Goal: Task Accomplishment & Management: Complete application form

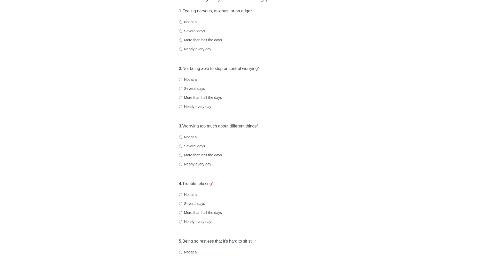
scroll to position [59, 0]
click at [195, 39] on label "More than half the days" at bounding box center [200, 39] width 43 height 5
click at [182, 39] on input "More than half the days" at bounding box center [180, 39] width 3 height 3
radio input "true"
drag, startPoint x: 197, startPoint y: 66, endPoint x: 243, endPoint y: 71, distance: 46.5
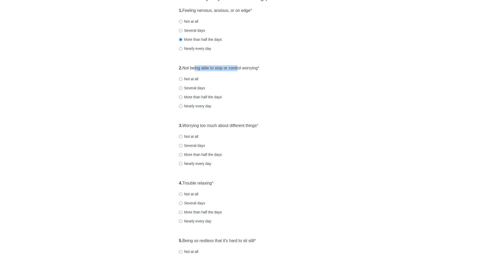
click at [243, 71] on label "2. Not being able to stop or control worrying *" at bounding box center [219, 68] width 80 height 6
click at [219, 97] on label "More than half the days" at bounding box center [200, 96] width 43 height 5
click at [182, 97] on input "More than half the days" at bounding box center [180, 96] width 3 height 3
radio input "true"
drag, startPoint x: 198, startPoint y: 126, endPoint x: 274, endPoint y: 132, distance: 76.7
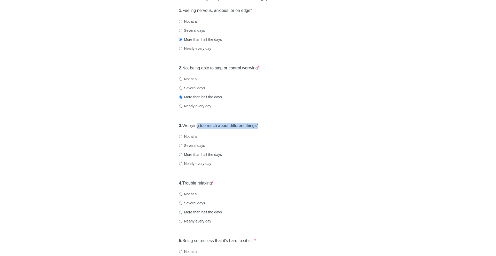
click at [274, 132] on div "3. Worrying too much about different things * Not at all Several days More than…" at bounding box center [247, 147] width 143 height 54
click at [211, 154] on label "More than half the days" at bounding box center [200, 154] width 43 height 5
click at [182, 154] on input "More than half the days" at bounding box center [180, 154] width 3 height 3
radio input "true"
drag, startPoint x: 187, startPoint y: 184, endPoint x: 225, endPoint y: 186, distance: 37.2
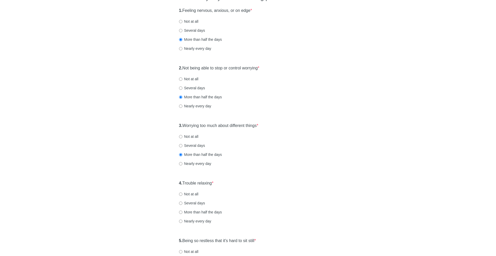
click at [225, 186] on div "4. Trouble relaxing * Not at all Several days More than half the days Nearly ev…" at bounding box center [247, 205] width 143 height 54
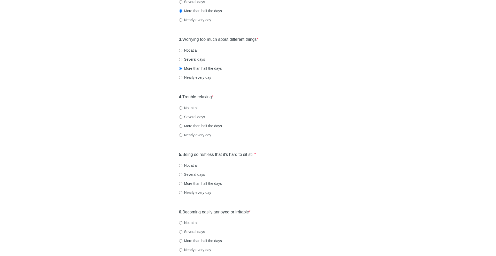
scroll to position [164, 0]
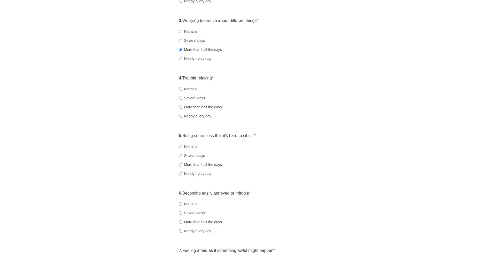
click at [212, 107] on label "More than half the days" at bounding box center [200, 107] width 43 height 5
click at [182, 107] on input "More than half the days" at bounding box center [180, 107] width 3 height 3
radio input "true"
drag, startPoint x: 188, startPoint y: 136, endPoint x: 255, endPoint y: 136, distance: 67.9
click at [255, 136] on label "5. Being so restless that it's hard to sit still *" at bounding box center [217, 136] width 77 height 6
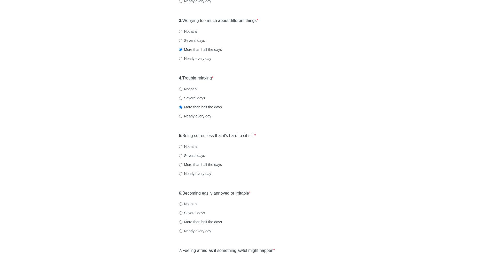
click at [194, 153] on label "Several days" at bounding box center [192, 155] width 26 height 5
click at [182, 154] on input "Several days" at bounding box center [180, 155] width 3 height 3
radio input "true"
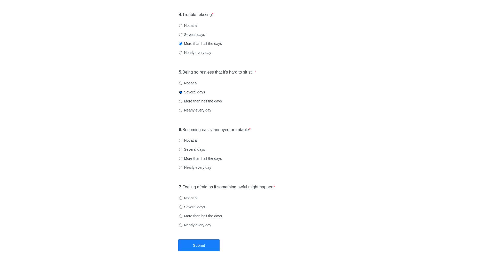
scroll to position [229, 0]
click at [191, 149] on label "Several days" at bounding box center [192, 148] width 26 height 5
click at [182, 149] on input "Several days" at bounding box center [180, 148] width 3 height 3
radio input "true"
drag, startPoint x: 200, startPoint y: 183, endPoint x: 258, endPoint y: 193, distance: 59.3
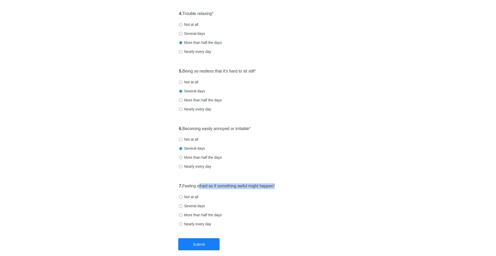
click at [258, 193] on div "7. Feeling afraid as if something awful might happen * Not at all Several days …" at bounding box center [247, 208] width 143 height 54
click at [190, 196] on label "Not at all" at bounding box center [188, 196] width 19 height 5
click at [182, 196] on input "Not at all" at bounding box center [180, 196] width 3 height 3
radio input "true"
click at [187, 240] on button "Submit" at bounding box center [198, 244] width 41 height 12
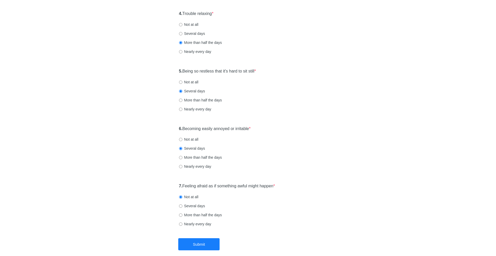
scroll to position [0, 0]
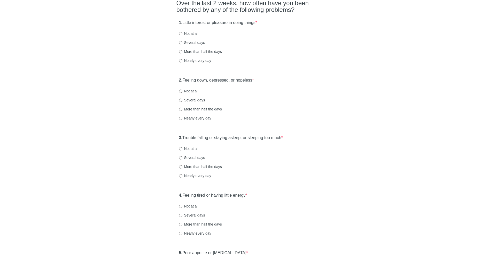
scroll to position [50, 0]
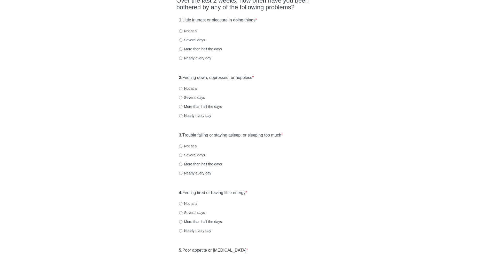
drag, startPoint x: 195, startPoint y: 21, endPoint x: 275, endPoint y: 23, distance: 80.0
click at [275, 23] on div "1. Little interest or pleasure in doing things * Not at all Several days More t…" at bounding box center [247, 42] width 143 height 54
click at [190, 29] on label "Not at all" at bounding box center [188, 30] width 19 height 5
click at [182, 29] on input "Not at all" at bounding box center [180, 30] width 3 height 3
radio input "true"
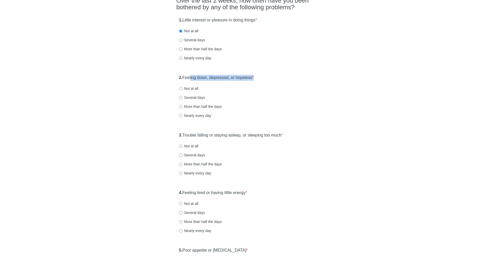
drag, startPoint x: 192, startPoint y: 75, endPoint x: 270, endPoint y: 85, distance: 79.0
click at [270, 85] on div "2. Feeling down, depressed, or hopeless * Not at all Several days More than hal…" at bounding box center [247, 99] width 143 height 54
click at [188, 89] on label "Not at all" at bounding box center [188, 88] width 19 height 5
click at [182, 89] on input "Not at all" at bounding box center [180, 88] width 3 height 3
radio input "true"
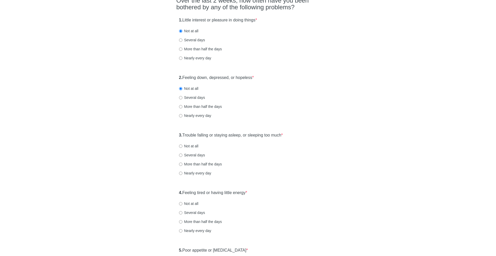
drag, startPoint x: 206, startPoint y: 136, endPoint x: 293, endPoint y: 137, distance: 87.5
click at [293, 137] on div "3. Trouble falling or staying asleep, or sleeping too much * Not at all Several…" at bounding box center [247, 157] width 143 height 54
click at [196, 163] on label "More than half the days" at bounding box center [200, 164] width 43 height 5
click at [182, 163] on input "More than half the days" at bounding box center [180, 164] width 3 height 3
radio input "true"
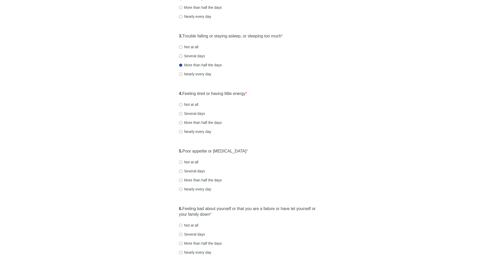
scroll to position [151, 0]
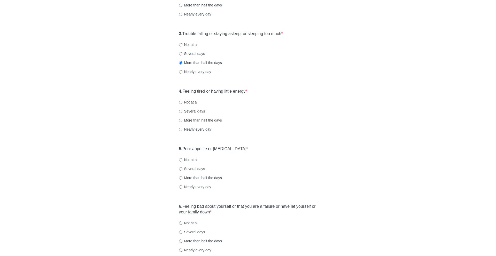
drag, startPoint x: 192, startPoint y: 92, endPoint x: 267, endPoint y: 97, distance: 75.2
click at [267, 97] on div "4. Feeling tired or having little energy * Not at all Several days More than ha…" at bounding box center [247, 113] width 143 height 54
click at [194, 110] on label "Several days" at bounding box center [192, 111] width 26 height 5
click at [182, 110] on input "Several days" at bounding box center [180, 111] width 3 height 3
radio input "true"
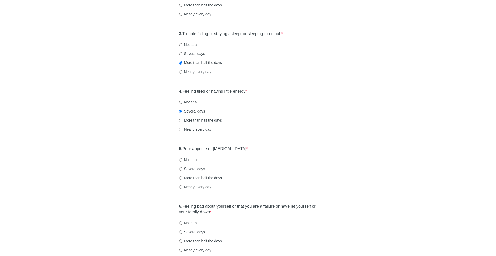
drag, startPoint x: 192, startPoint y: 148, endPoint x: 259, endPoint y: 153, distance: 66.7
click at [259, 153] on div "5. Poor appetite or overeating * Not at all Several days More than half the day…" at bounding box center [247, 170] width 143 height 54
click at [188, 168] on label "Several days" at bounding box center [192, 168] width 26 height 5
click at [182, 168] on input "Several days" at bounding box center [180, 168] width 3 height 3
radio input "true"
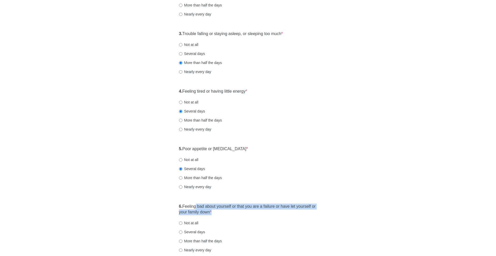
drag, startPoint x: 197, startPoint y: 205, endPoint x: 221, endPoint y: 219, distance: 27.2
click at [221, 219] on div "6. Feeling bad about yourself or that you are a failure or have let yourself or…" at bounding box center [247, 231] width 143 height 60
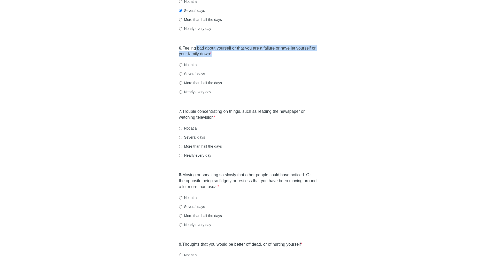
scroll to position [310, 0]
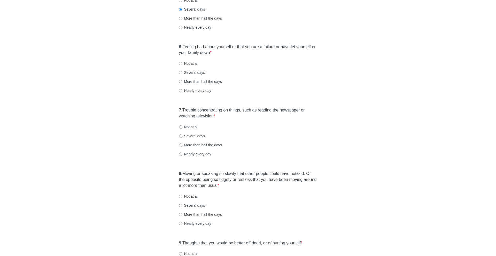
click at [200, 71] on label "Several days" at bounding box center [192, 72] width 26 height 5
click at [182, 71] on input "Several days" at bounding box center [180, 72] width 3 height 3
radio input "true"
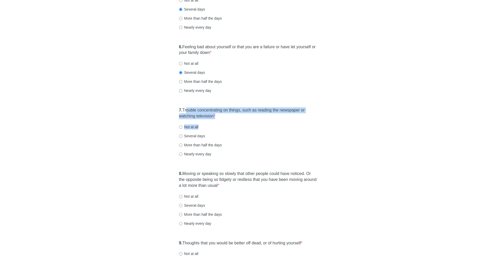
drag, startPoint x: 187, startPoint y: 110, endPoint x: 245, endPoint y: 128, distance: 60.6
click at [245, 128] on div "7. Trouble concentrating on things, such as reading the newspaper or watching t…" at bounding box center [247, 135] width 143 height 60
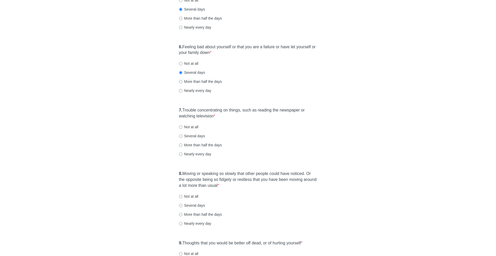
click at [237, 117] on label "7. Trouble concentrating on things, such as reading the newspaper or watching t…" at bounding box center [248, 113] width 138 height 12
drag, startPoint x: 200, startPoint y: 109, endPoint x: 227, endPoint y: 118, distance: 28.3
click at [227, 118] on label "7. Trouble concentrating on things, such as reading the newspaper or watching t…" at bounding box center [248, 113] width 138 height 12
click at [186, 145] on label "More than half the days" at bounding box center [200, 144] width 43 height 5
click at [182, 145] on input "More than half the days" at bounding box center [180, 144] width 3 height 3
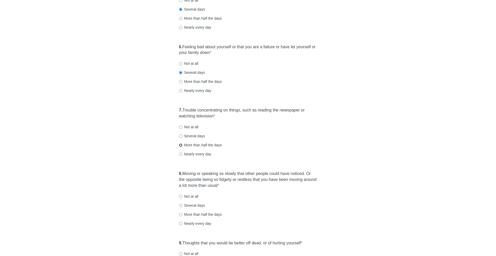
radio input "true"
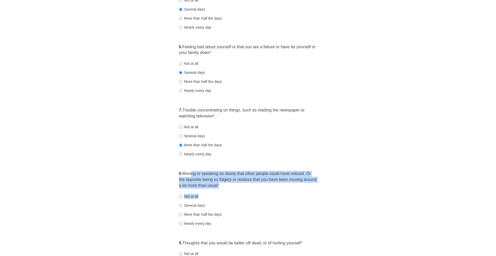
drag, startPoint x: 194, startPoint y: 174, endPoint x: 242, endPoint y: 196, distance: 53.0
click at [242, 196] on div "8. Moving or speaking so slowly that other people could have noticed. Or the op…" at bounding box center [247, 201] width 143 height 66
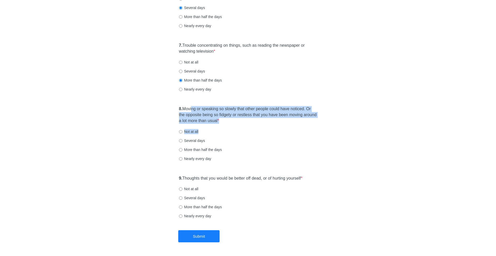
scroll to position [378, 0]
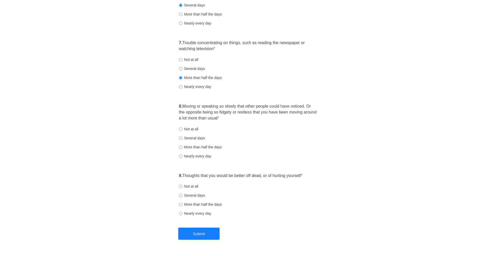
click at [193, 129] on label "Not at all" at bounding box center [188, 128] width 19 height 5
click at [182, 129] on input "Not at all" at bounding box center [180, 128] width 3 height 3
radio input "true"
drag, startPoint x: 209, startPoint y: 174, endPoint x: 263, endPoint y: 177, distance: 54.3
click at [263, 177] on label "9. Thoughts that you would be better off dead, or of hurting yourself *" at bounding box center [240, 176] width 123 height 6
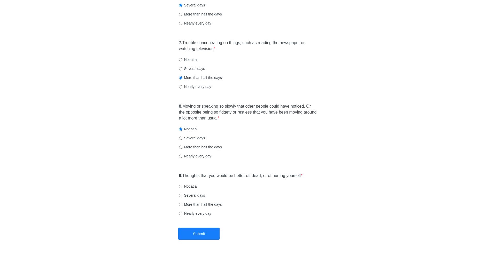
click at [189, 185] on label "Not at all" at bounding box center [188, 186] width 19 height 5
click at [182, 185] on input "Not at all" at bounding box center [180, 186] width 3 height 3
radio input "true"
click at [201, 232] on button "Submit" at bounding box center [198, 234] width 41 height 12
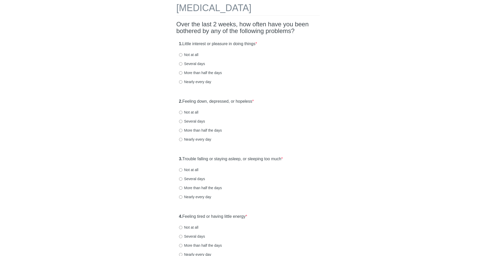
scroll to position [25, 0]
click at [184, 45] on label "1. Little interest or pleasure in doing things *" at bounding box center [218, 45] width 78 height 6
drag, startPoint x: 240, startPoint y: 45, endPoint x: 272, endPoint y: 45, distance: 32.0
click at [272, 45] on div "1. Little interest or pleasure in doing things * Not at all Several days More t…" at bounding box center [247, 66] width 143 height 54
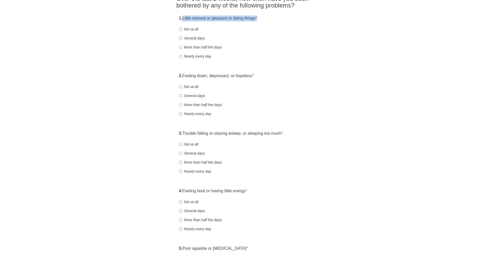
scroll to position [52, 0]
click at [191, 56] on label "Nearly every day" at bounding box center [195, 55] width 32 height 5
click at [182, 56] on input "Nearly every day" at bounding box center [180, 55] width 3 height 3
radio input "true"
click at [184, 74] on label "2. Feeling down, depressed, or hopeless *" at bounding box center [216, 75] width 75 height 6
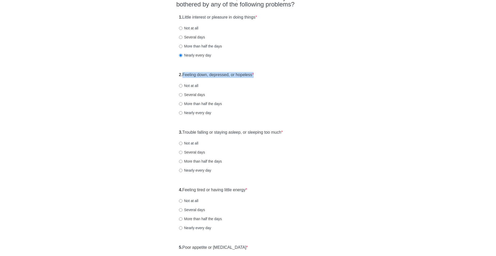
drag, startPoint x: 184, startPoint y: 74, endPoint x: 270, endPoint y: 76, distance: 86.0
click at [270, 76] on div "2. Feeling down, depressed, or hopeless * Not at all Several days More than hal…" at bounding box center [247, 96] width 143 height 54
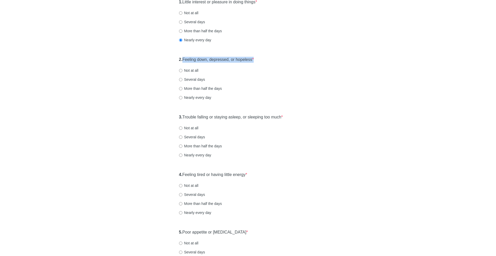
scroll to position [70, 0]
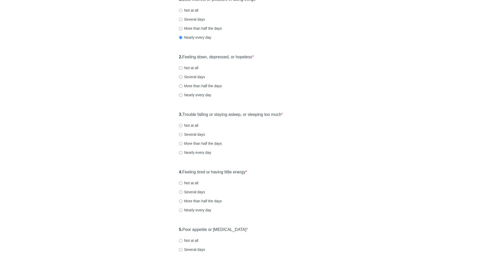
click at [192, 77] on label "Several days" at bounding box center [192, 76] width 26 height 5
click at [182, 77] on input "Several days" at bounding box center [180, 76] width 3 height 3
radio input "true"
drag, startPoint x: 186, startPoint y: 113, endPoint x: 287, endPoint y: 122, distance: 101.3
click at [287, 122] on div "3. Trouble falling or staying asleep, or sleeping too much * Not at all Several…" at bounding box center [247, 136] width 143 height 54
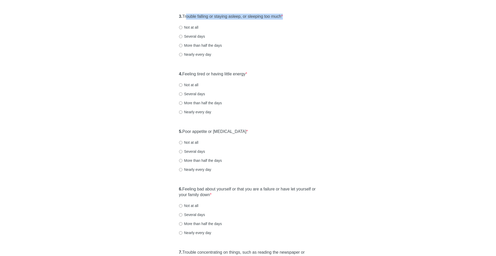
scroll to position [170, 0]
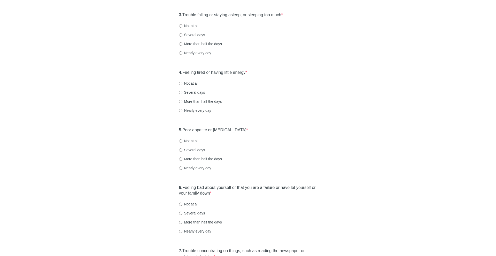
click at [197, 52] on label "Nearly every day" at bounding box center [195, 52] width 32 height 5
click at [182, 52] on input "Nearly every day" at bounding box center [180, 52] width 3 height 3
radio input "true"
drag, startPoint x: 188, startPoint y: 72, endPoint x: 275, endPoint y: 73, distance: 87.2
click at [275, 73] on div "4. Feeling tired or having little energy * Not at all Several days More than ha…" at bounding box center [247, 94] width 143 height 54
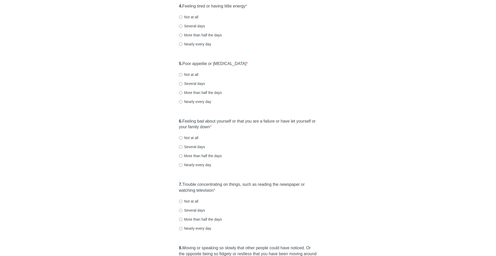
scroll to position [234, 0]
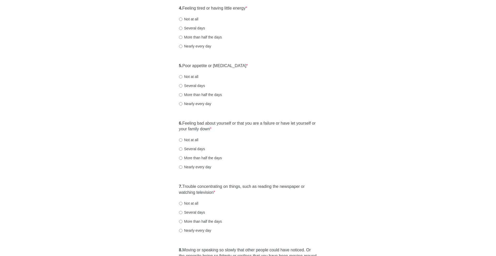
click at [212, 35] on label "More than half the days" at bounding box center [200, 37] width 43 height 5
click at [182, 36] on input "More than half the days" at bounding box center [180, 37] width 3 height 3
radio input "true"
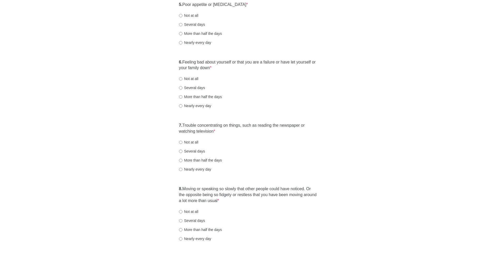
scroll to position [296, 0]
click at [198, 42] on label "Nearly every day" at bounding box center [195, 41] width 32 height 5
click at [182, 42] on input "Nearly every day" at bounding box center [180, 41] width 3 height 3
radio input "true"
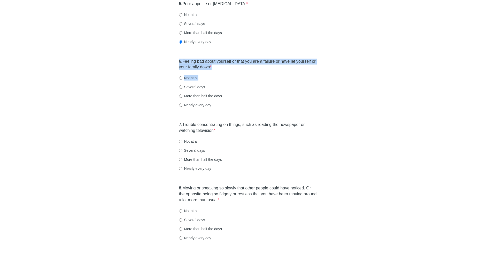
drag, startPoint x: 211, startPoint y: 57, endPoint x: 231, endPoint y: 77, distance: 28.3
click at [231, 77] on div "6. Feeling bad about yourself or that you are a failure or have let yourself or…" at bounding box center [247, 86] width 143 height 60
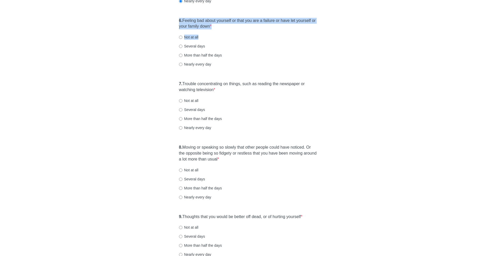
scroll to position [337, 0]
click at [204, 68] on div "6. Feeling bad about yourself or that you are a failure or have let yourself or…" at bounding box center [247, 45] width 143 height 60
click at [199, 63] on label "Nearly every day" at bounding box center [195, 63] width 32 height 5
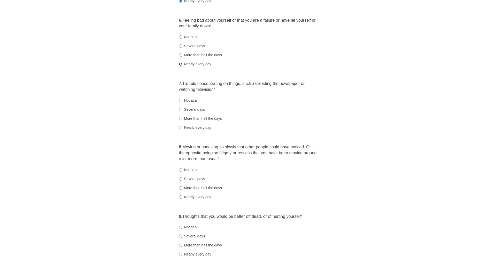
click at [182, 63] on input "Nearly every day" at bounding box center [180, 63] width 3 height 3
radio input "true"
drag, startPoint x: 197, startPoint y: 86, endPoint x: 220, endPoint y: 90, distance: 22.7
click at [220, 90] on label "7. Trouble concentrating on things, such as reading the newspaper or watching t…" at bounding box center [248, 87] width 138 height 12
drag, startPoint x: 220, startPoint y: 90, endPoint x: 194, endPoint y: 83, distance: 26.5
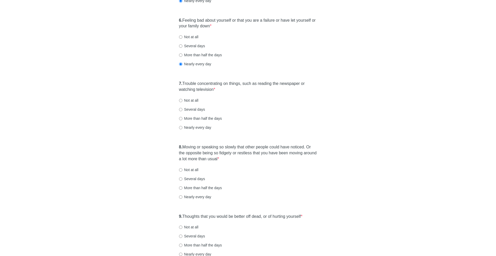
click at [194, 83] on label "7. Trouble concentrating on things, such as reading the newspaper or watching t…" at bounding box center [248, 87] width 138 height 12
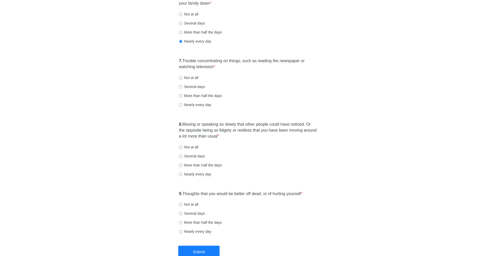
scroll to position [360, 0]
click at [202, 102] on label "Nearly every day" at bounding box center [195, 104] width 32 height 5
click at [182, 103] on input "Nearly every day" at bounding box center [180, 104] width 3 height 3
radio input "true"
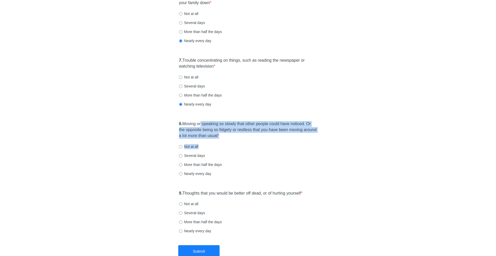
drag, startPoint x: 202, startPoint y: 121, endPoint x: 242, endPoint y: 144, distance: 45.8
click at [242, 144] on div "8. Moving or speaking so slowly that other people could have noticed. Or the op…" at bounding box center [247, 151] width 143 height 66
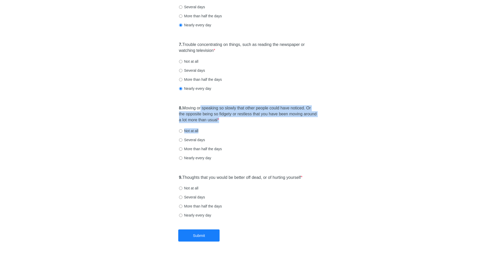
scroll to position [393, 0]
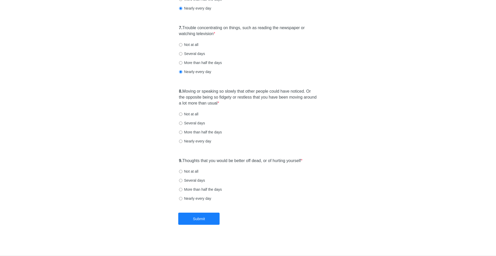
click at [204, 143] on label "Nearly every day" at bounding box center [195, 141] width 32 height 5
click at [182, 143] on input "Nearly every day" at bounding box center [180, 141] width 3 height 3
radio input "true"
drag, startPoint x: 203, startPoint y: 158, endPoint x: 256, endPoint y: 167, distance: 54.0
click at [256, 167] on div "9. Thoughts that you would be better off dead, or of hurting yourself * Not at …" at bounding box center [247, 182] width 143 height 54
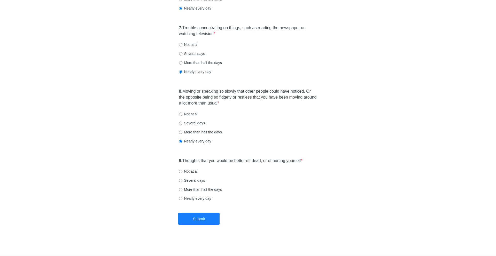
click at [183, 170] on label "Not at all" at bounding box center [188, 171] width 19 height 5
click at [182, 170] on input "Not at all" at bounding box center [180, 171] width 3 height 3
radio input "true"
click at [197, 215] on button "Submit" at bounding box center [198, 219] width 41 height 12
